Goal: Task Accomplishment & Management: Manage account settings

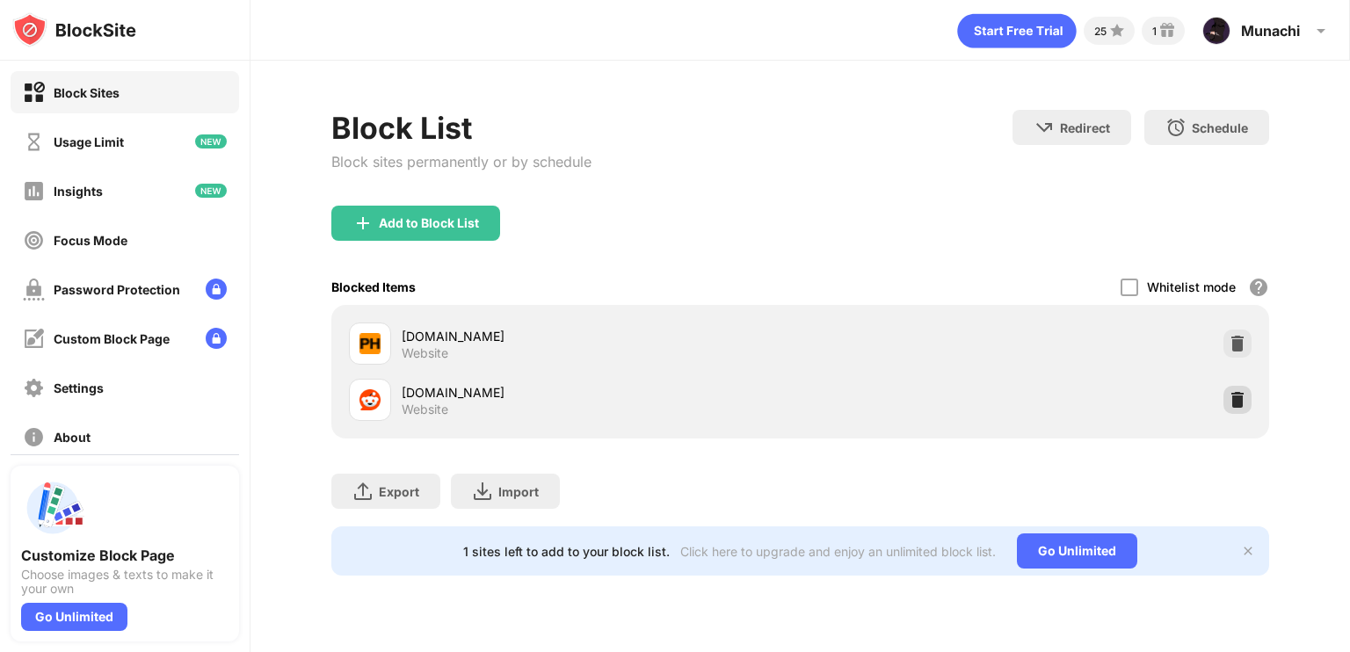
click at [1245, 402] on img at bounding box center [1238, 400] width 18 height 18
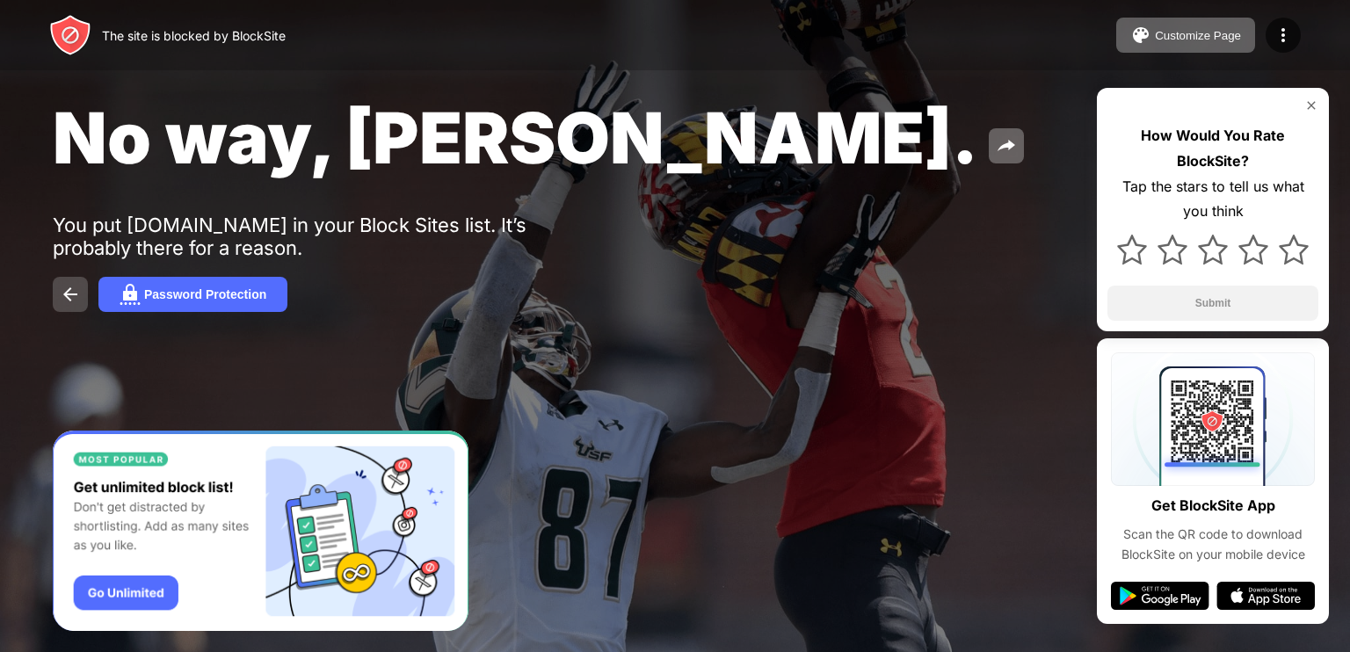
click at [70, 301] on img at bounding box center [70, 294] width 21 height 21
